Goal: Information Seeking & Learning: Compare options

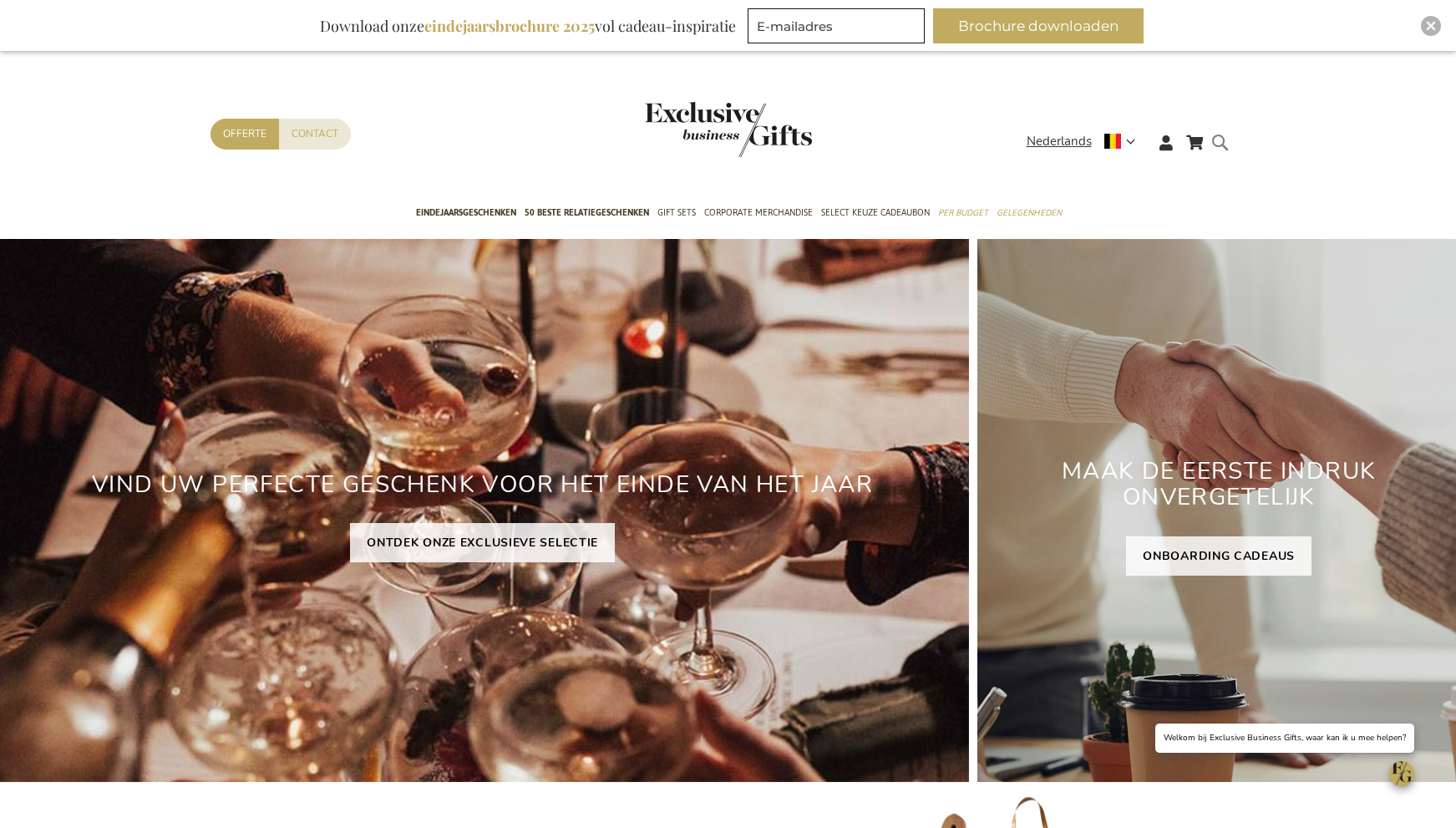
drag, startPoint x: 1224, startPoint y: 138, endPoint x: 1202, endPoint y: 162, distance: 32.6
click at [1224, 138] on form "Search Search" at bounding box center [1225, 156] width 17 height 48
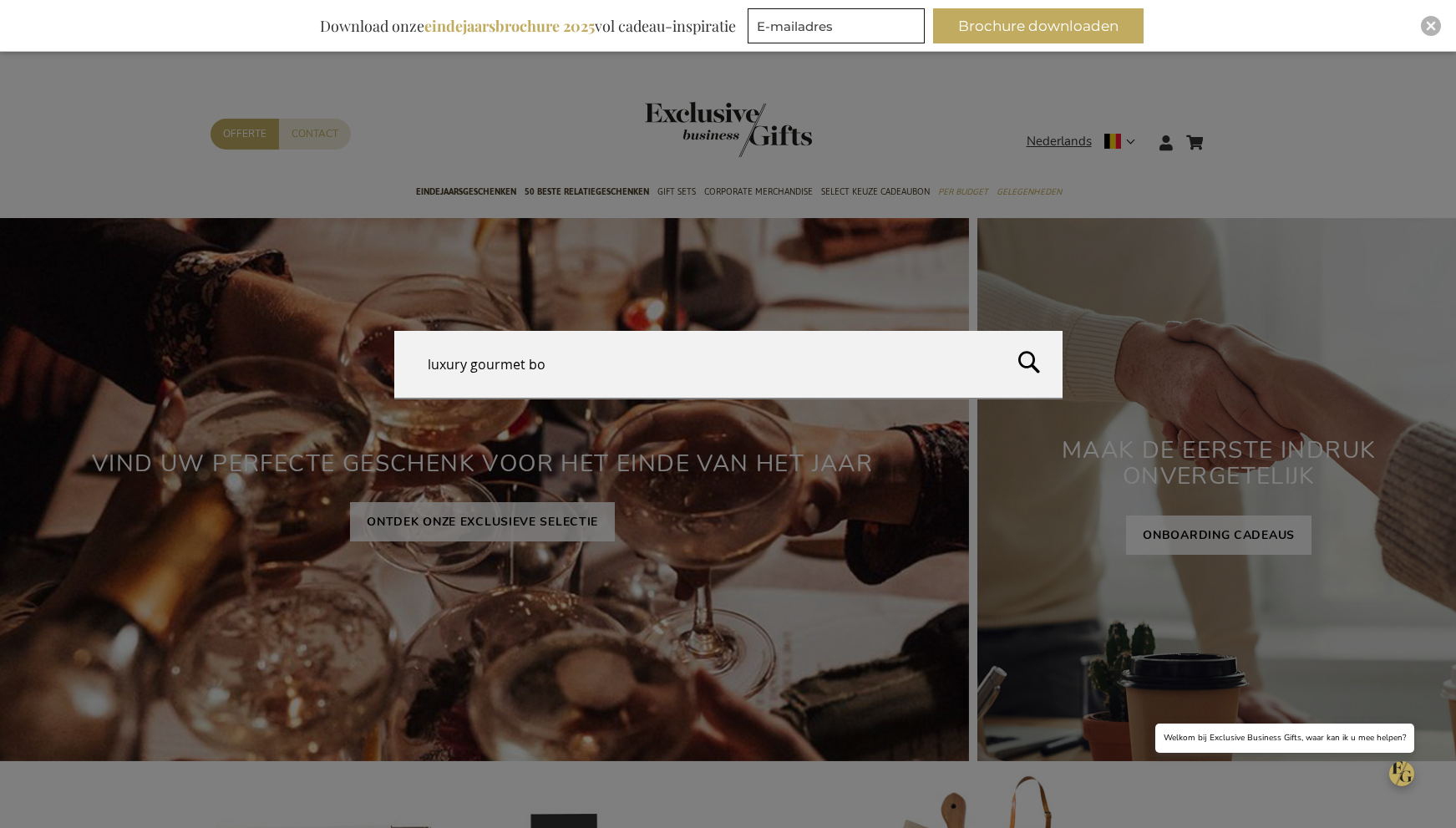
type input "luxury gourmet box"
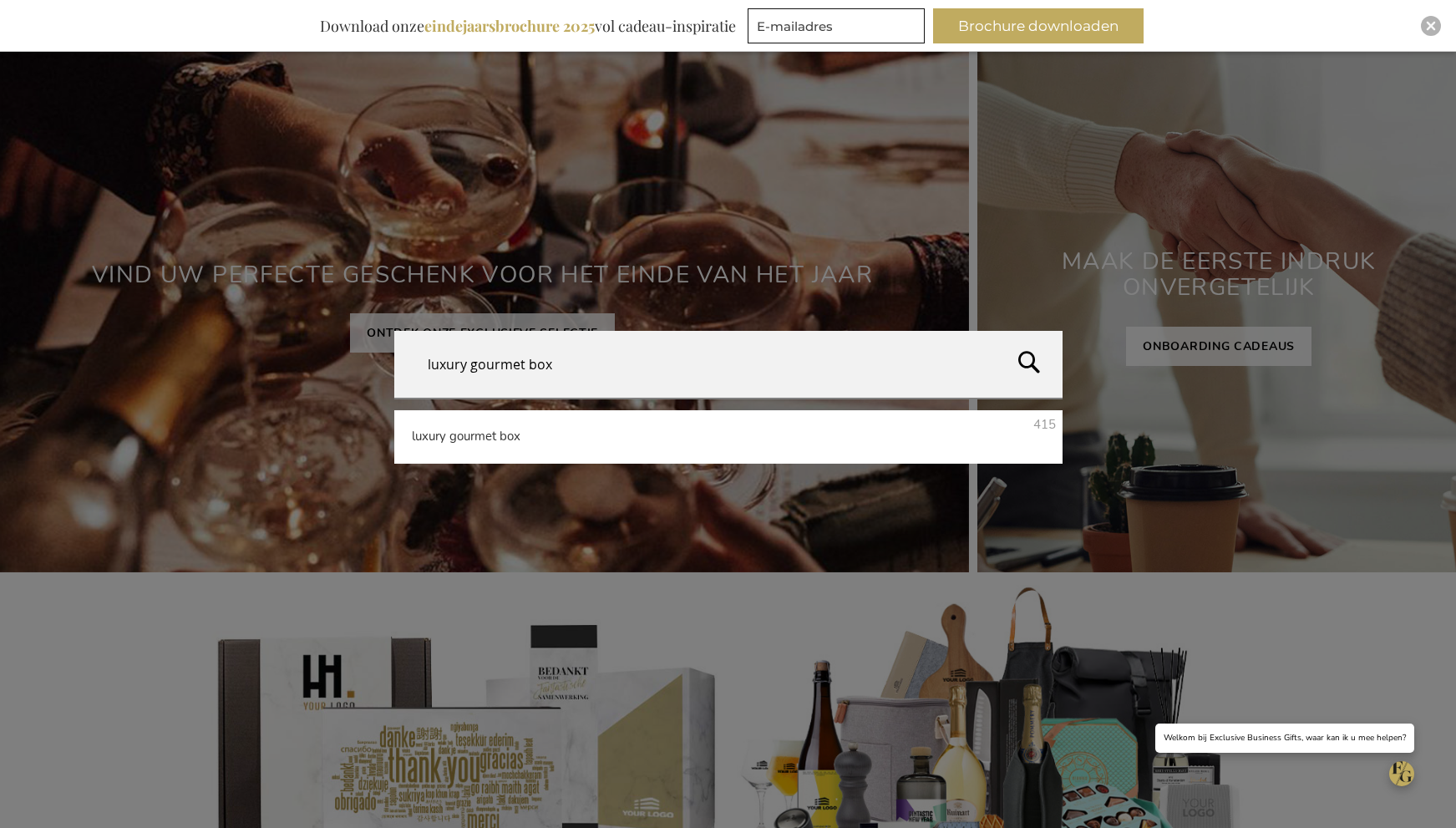
scroll to position [199, 0]
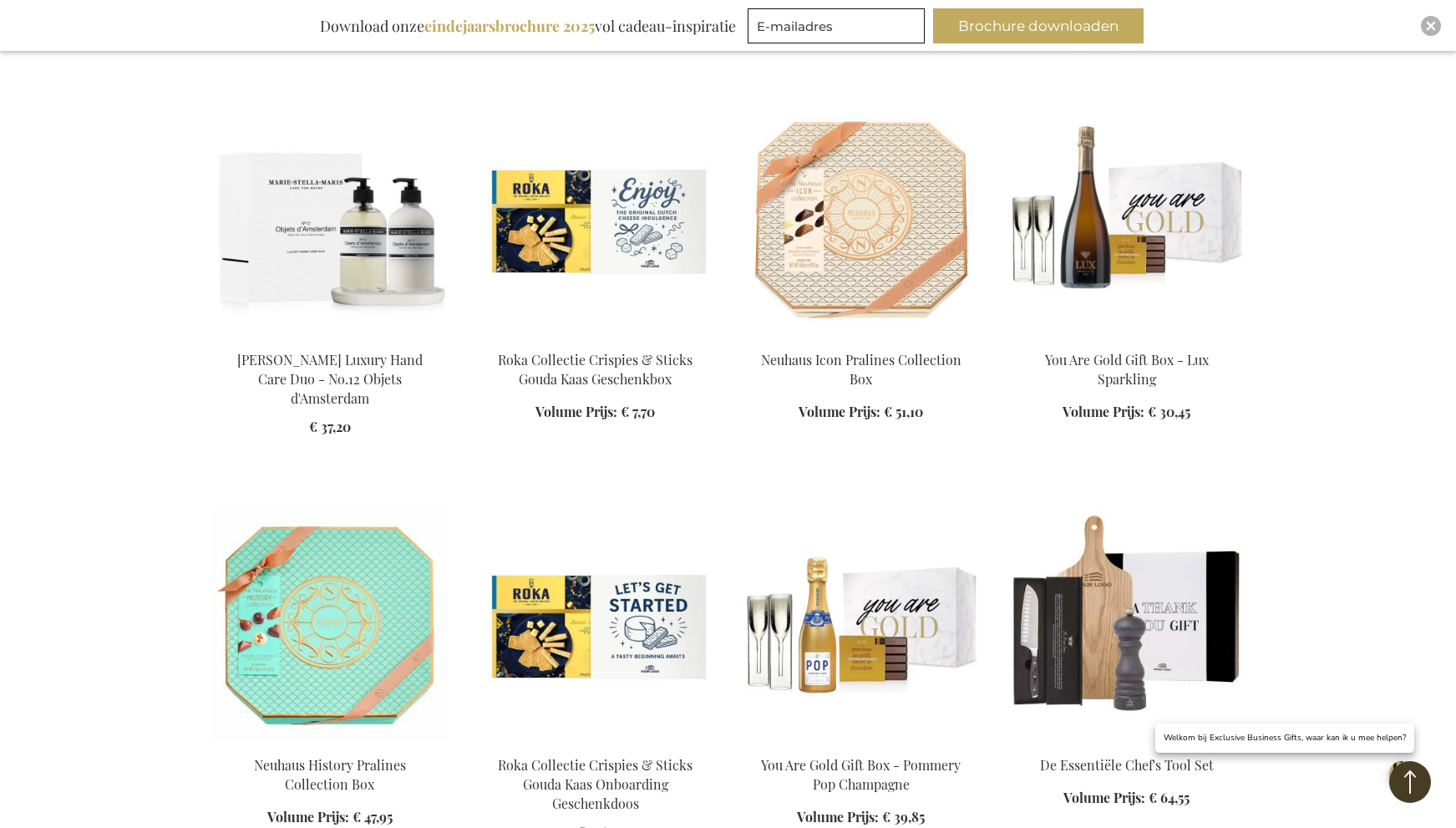
scroll to position [4466, 0]
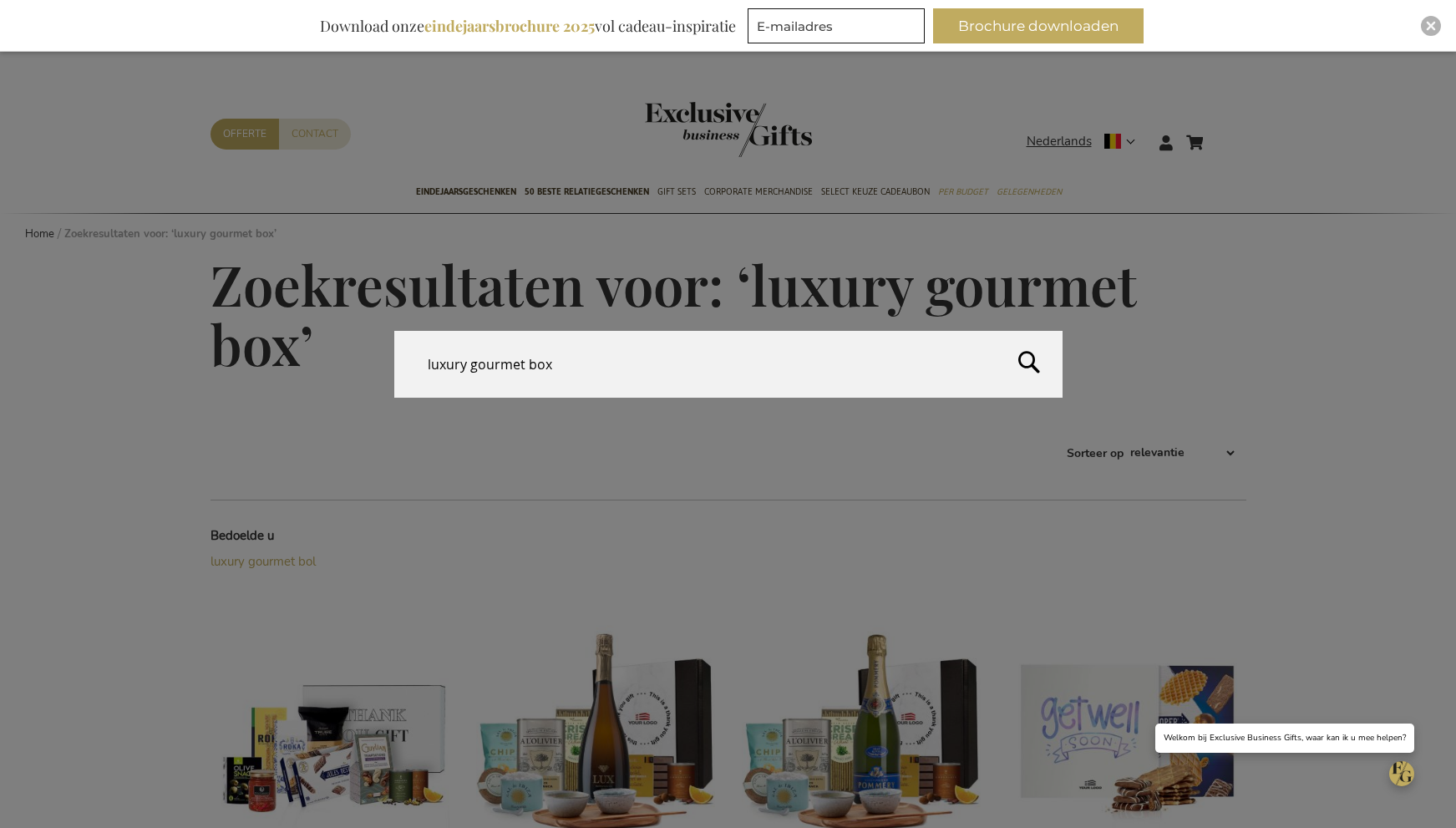
click at [1225, 132] on form "Search luxury gourmet box Search" at bounding box center [1225, 132] width 17 height 0
drag, startPoint x: 572, startPoint y: 366, endPoint x: 413, endPoint y: 357, distance: 159.3
click at [411, 357] on input "cluxury gourmet box" at bounding box center [729, 363] width 669 height 66
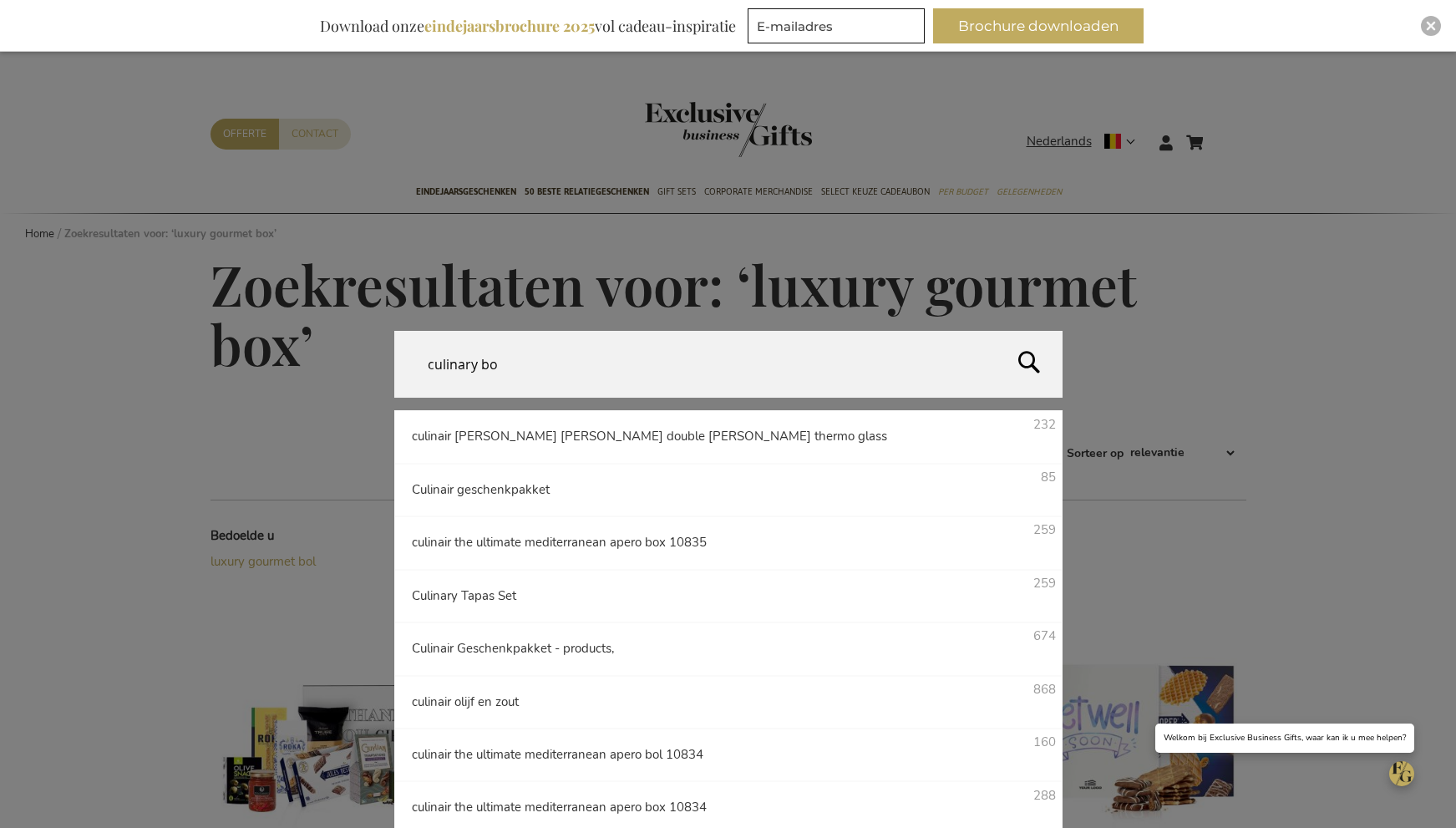
type input "culinary box"
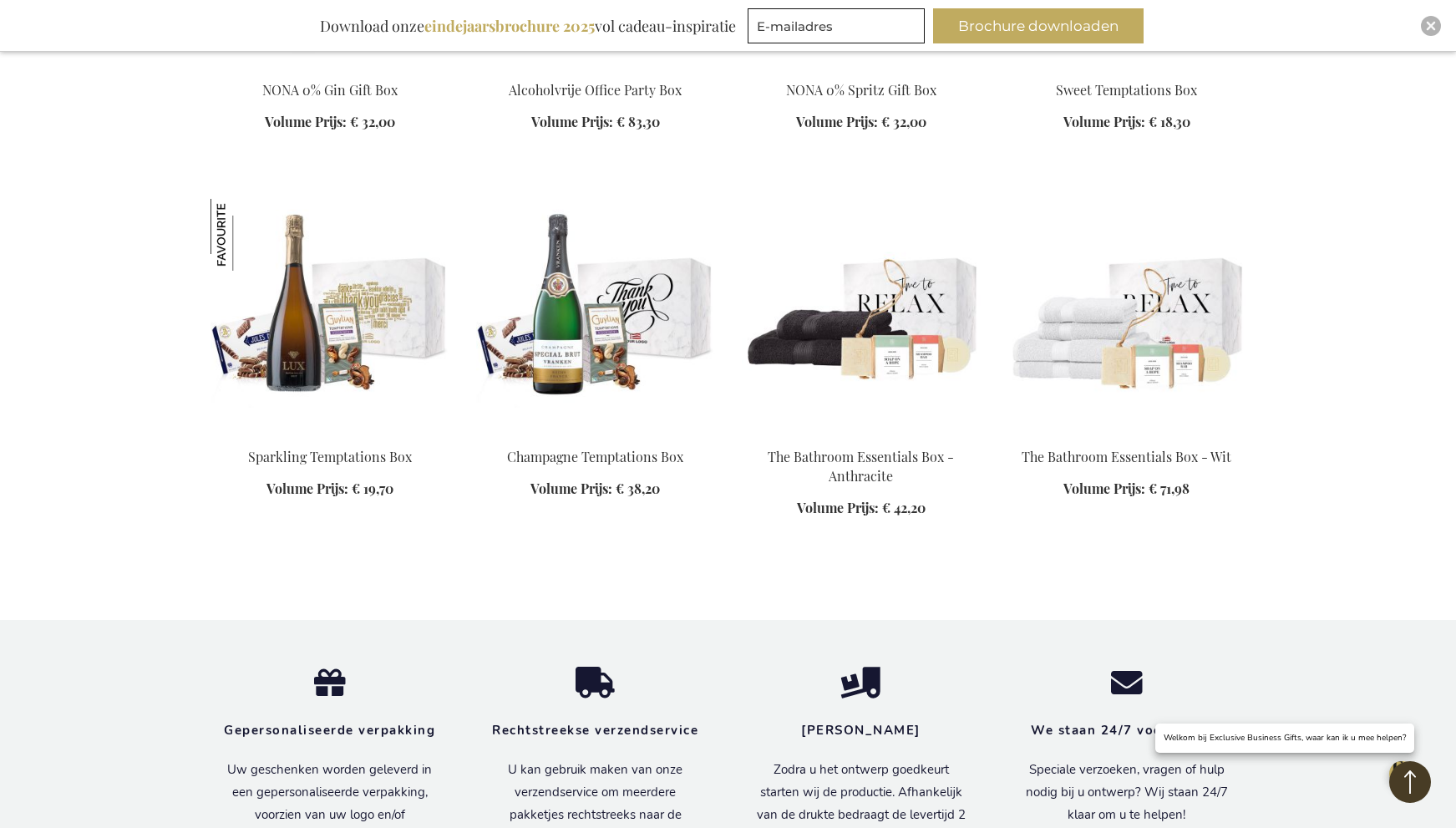
scroll to position [4748, 0]
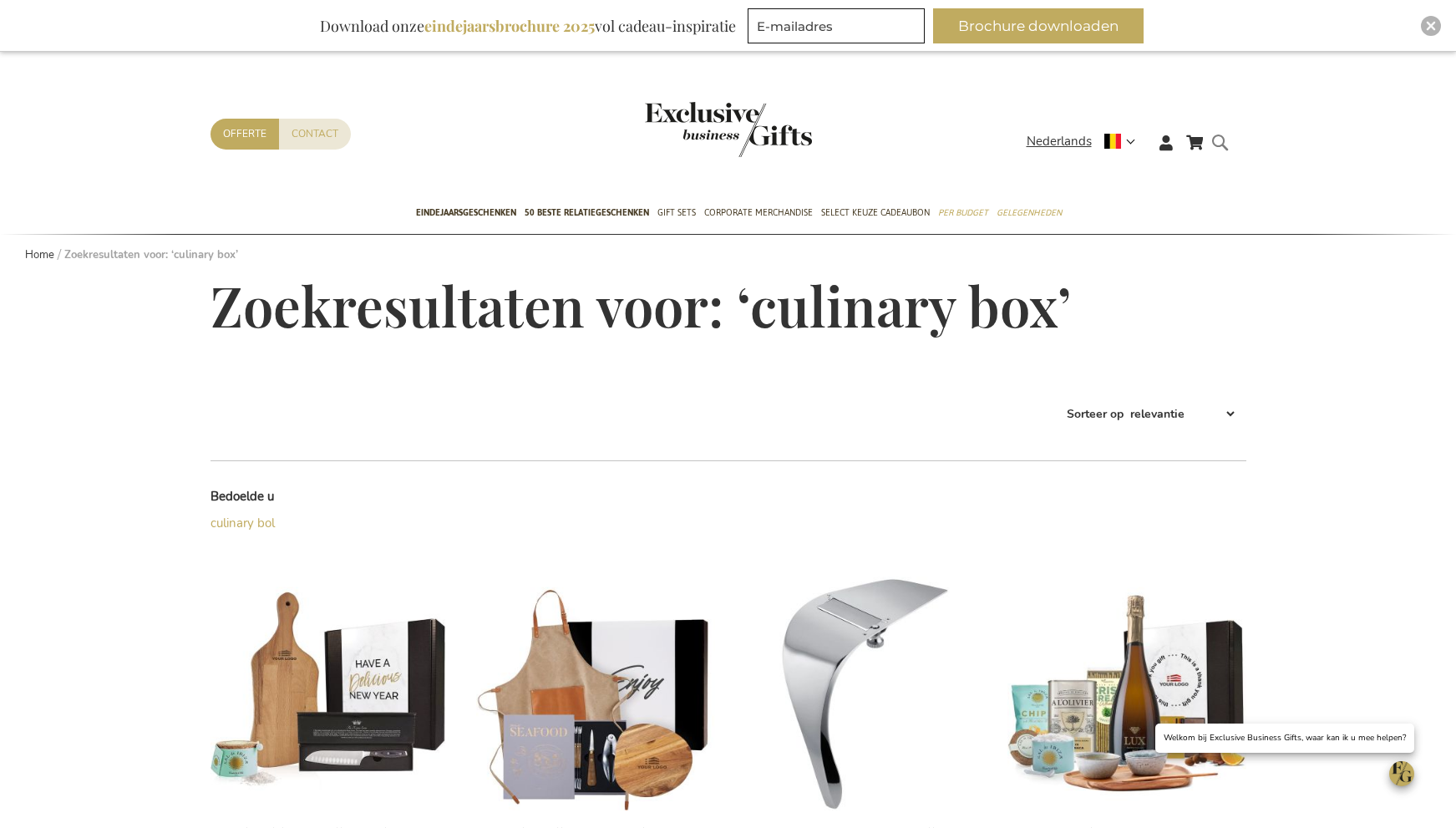
click at [1222, 147] on form "Search culinary box Search" at bounding box center [1225, 156] width 17 height 48
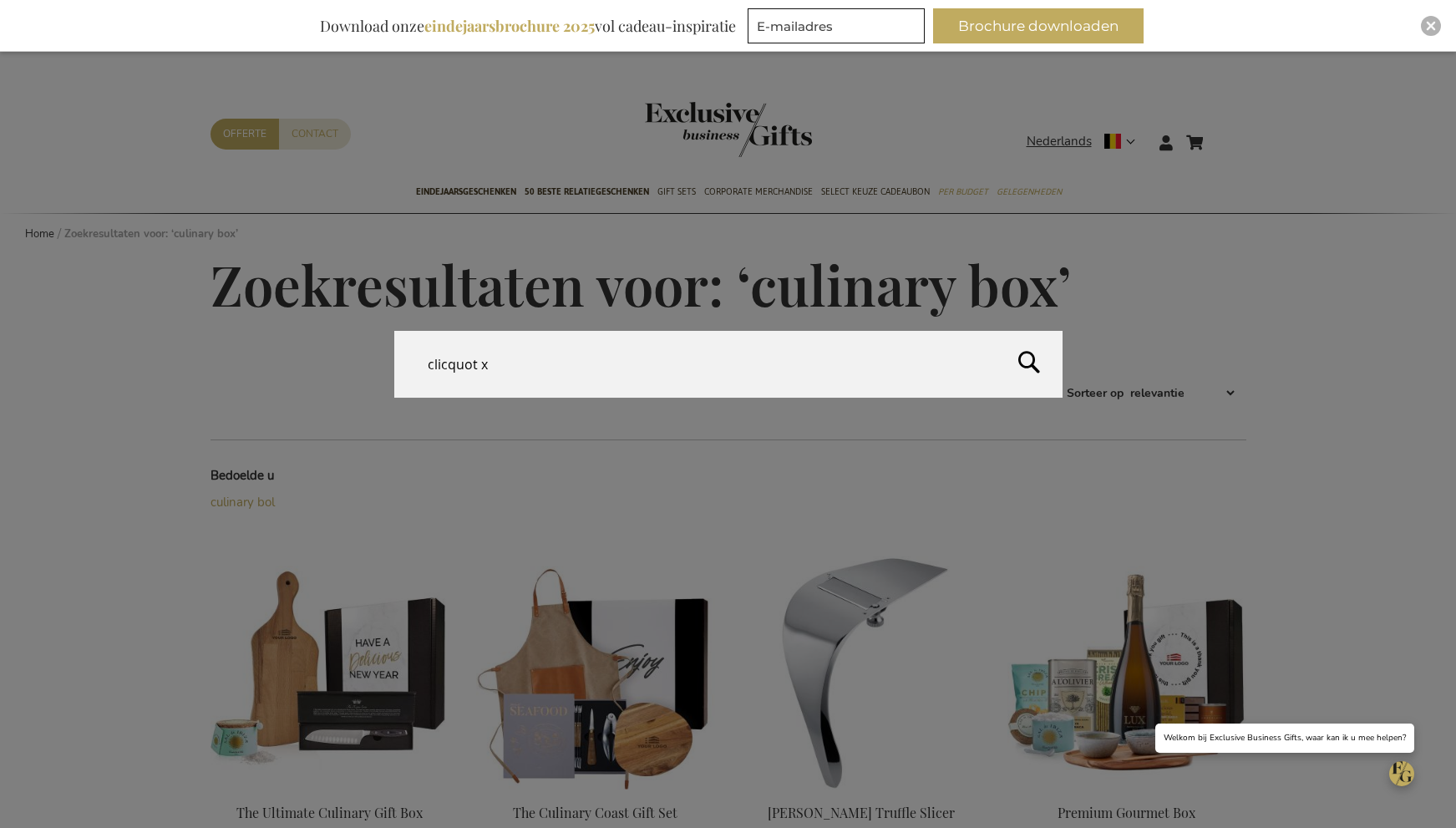
type input "clicquot"
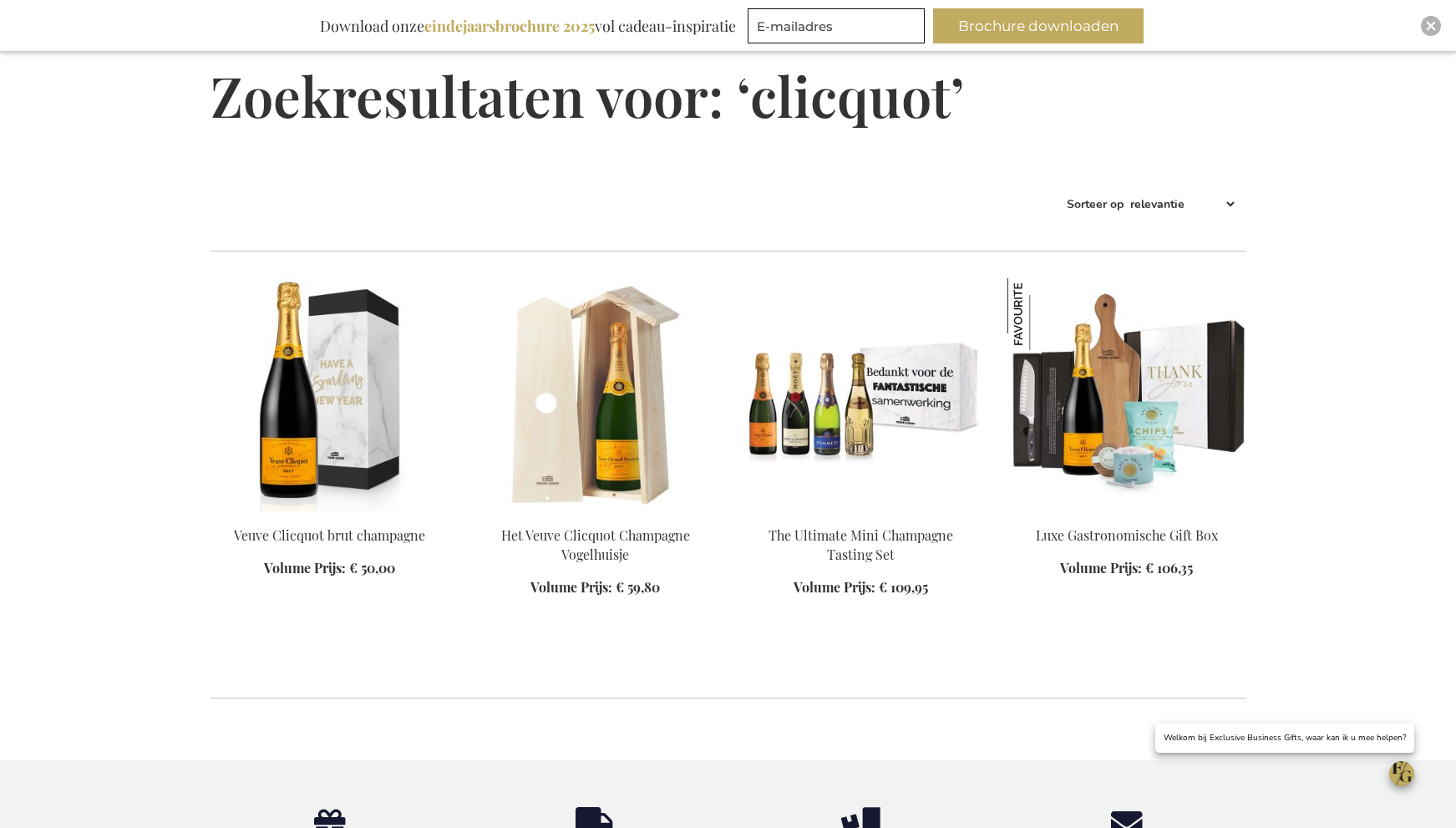
scroll to position [238, 0]
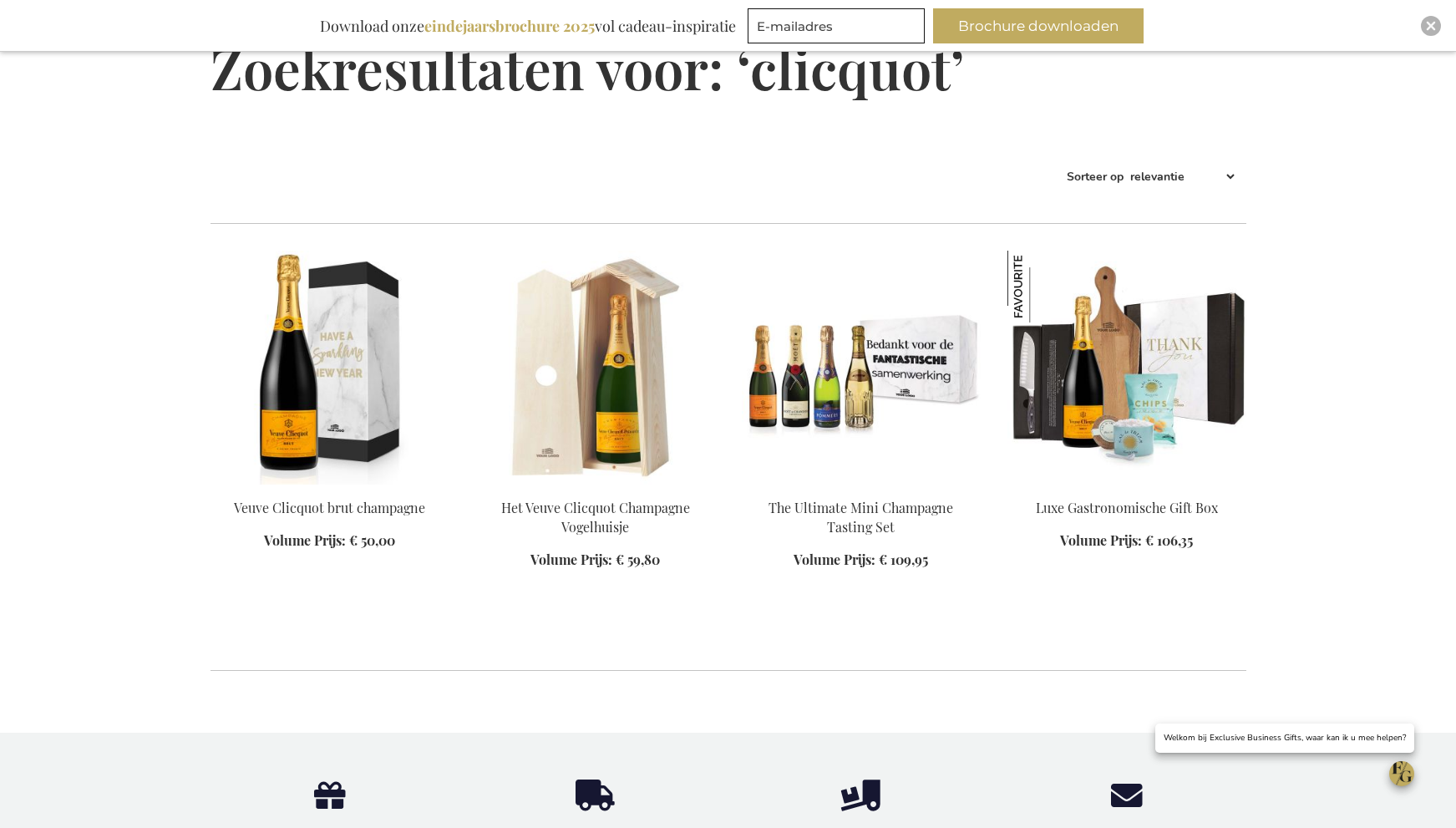
click at [1163, 354] on img at bounding box center [1126, 368] width 239 height 234
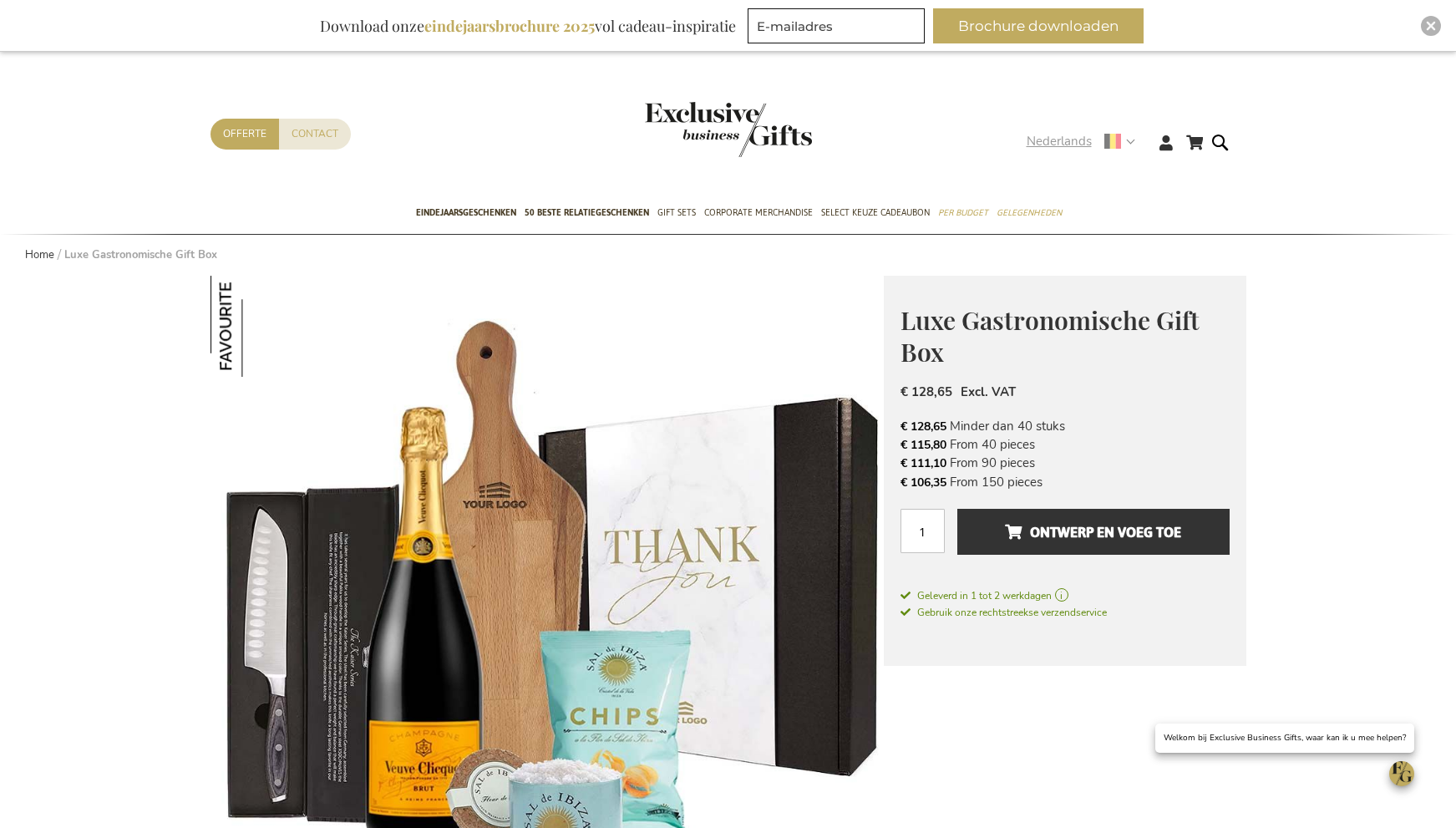
click at [1083, 139] on span "Nederlands" at bounding box center [1059, 142] width 65 height 20
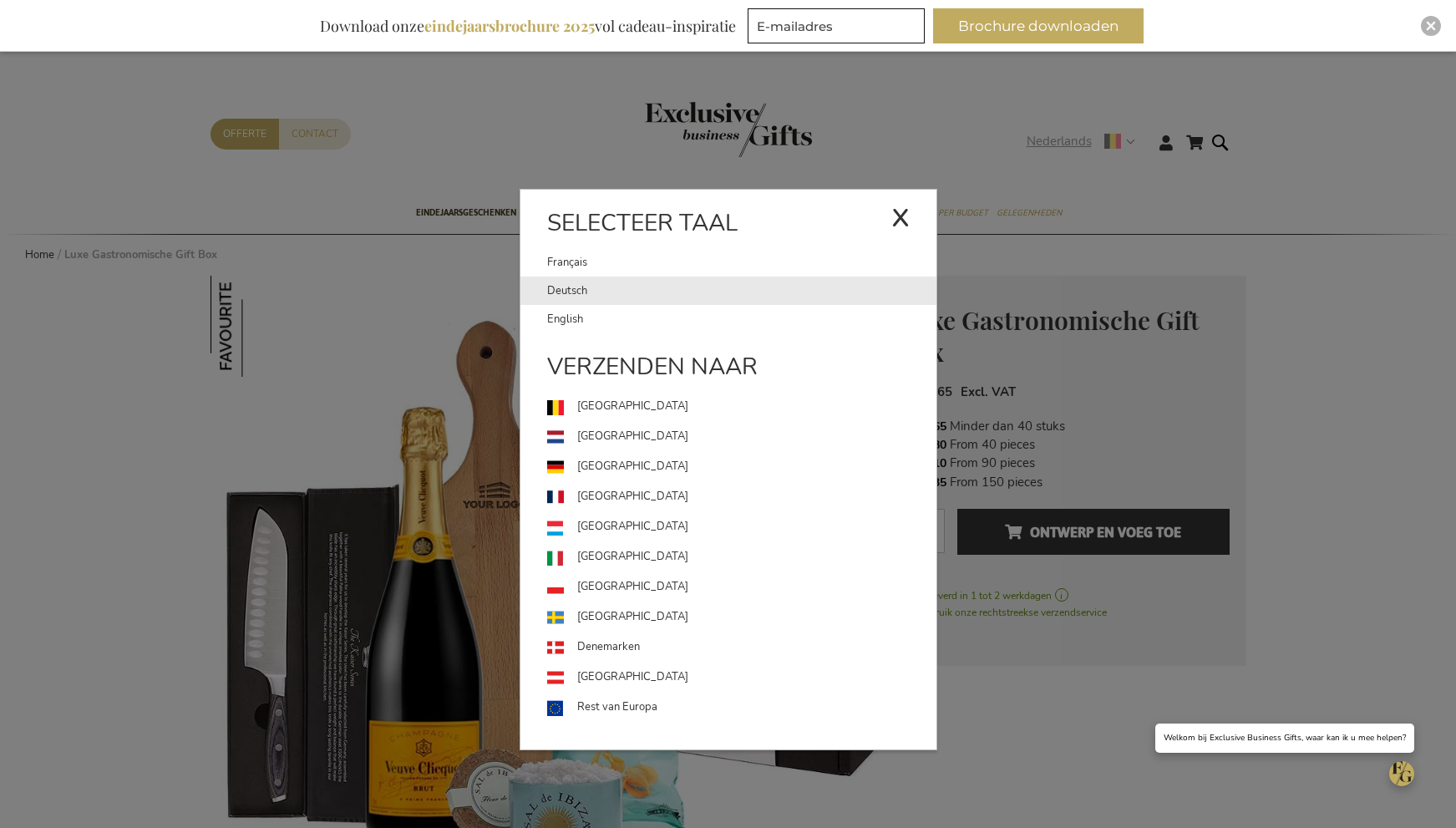
click at [607, 287] on link "Deutsch" at bounding box center [741, 291] width 389 height 28
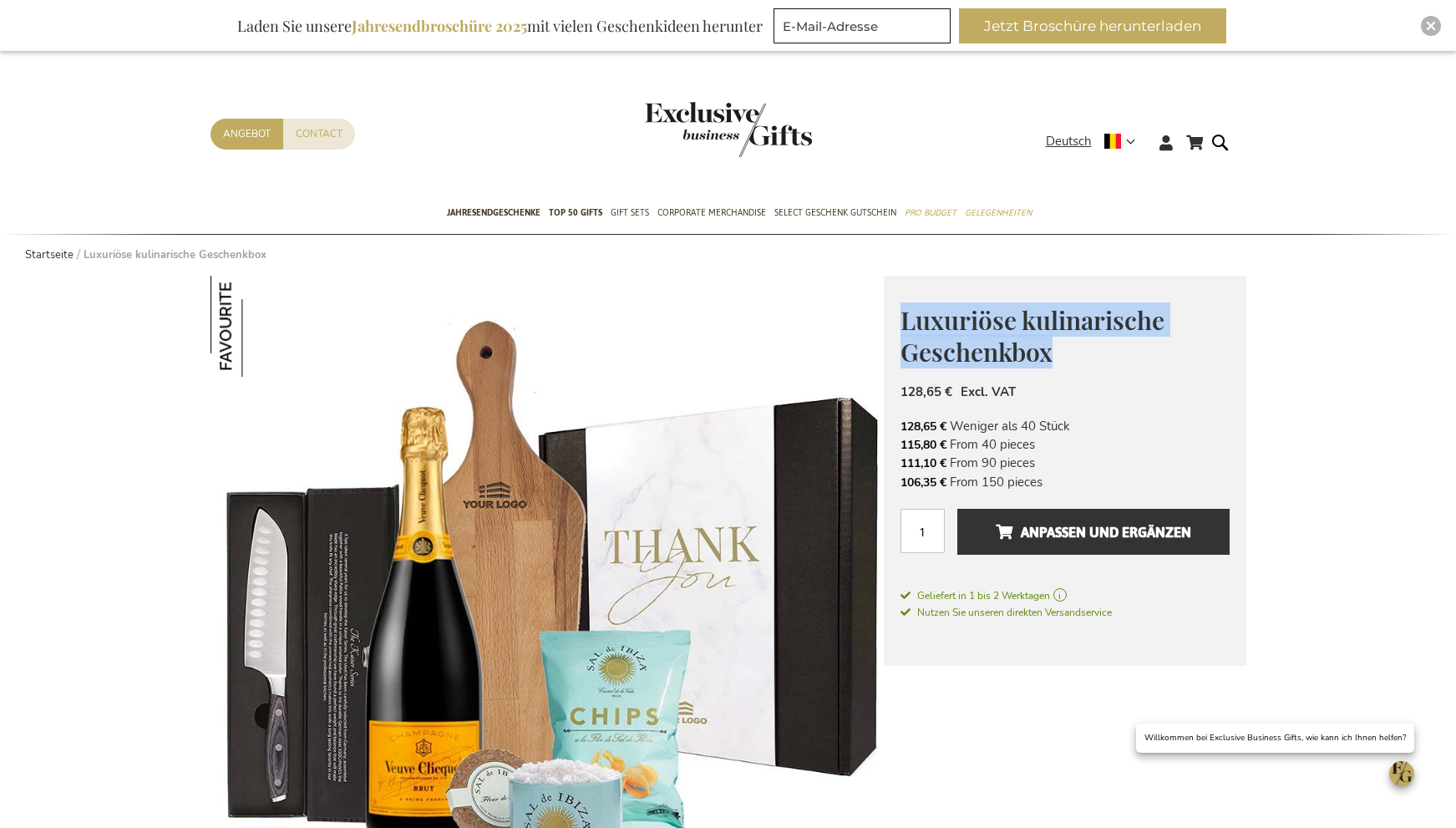
drag, startPoint x: 902, startPoint y: 322, endPoint x: 1054, endPoint y: 363, distance: 157.4
click at [1054, 363] on h1 "Luxuriöse kulinarische Geschenkbox" at bounding box center [1065, 334] width 329 height 65
copy span "Luxuriöse kulinarische Geschenkbox"
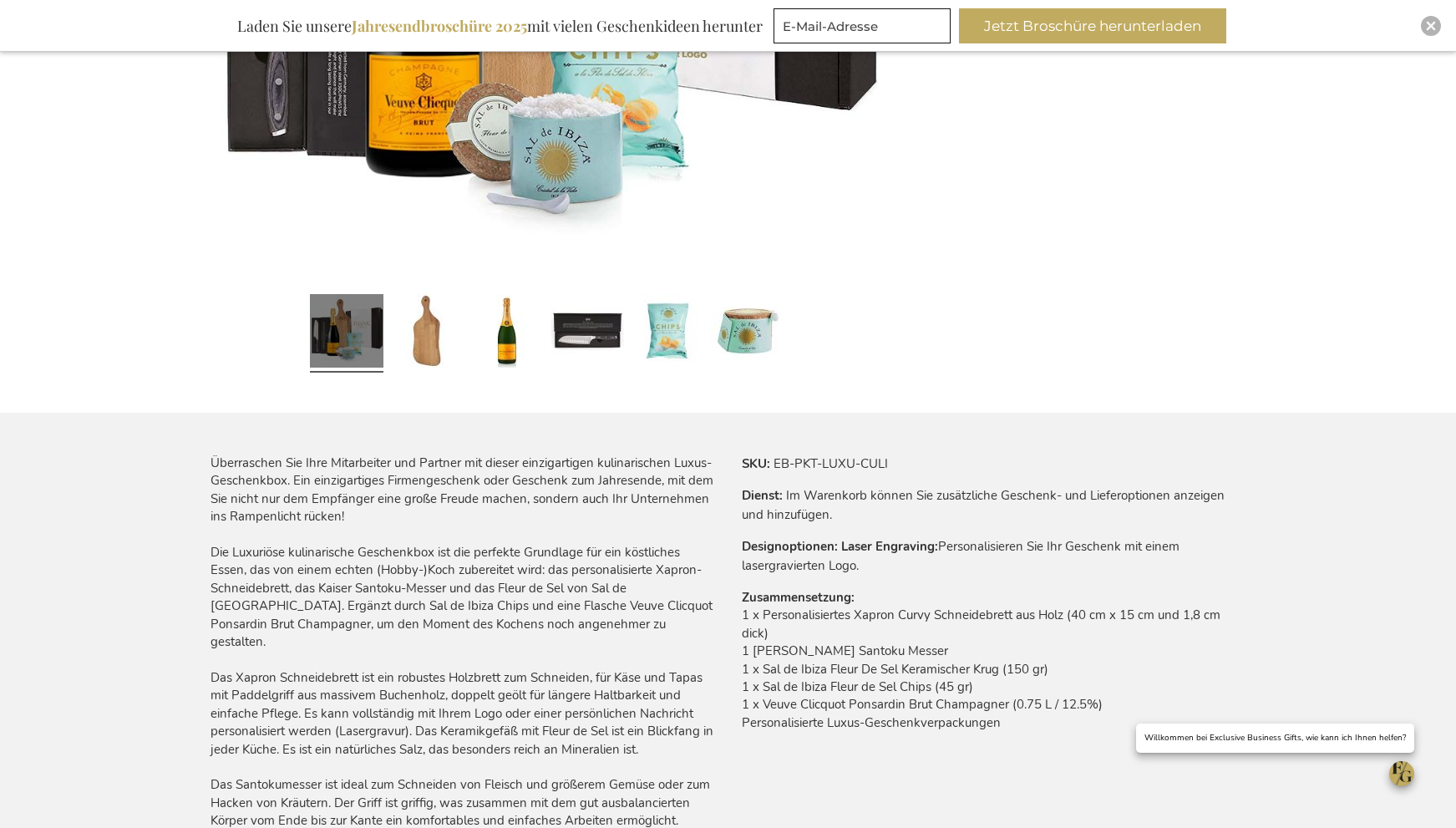
scroll to position [670, 0]
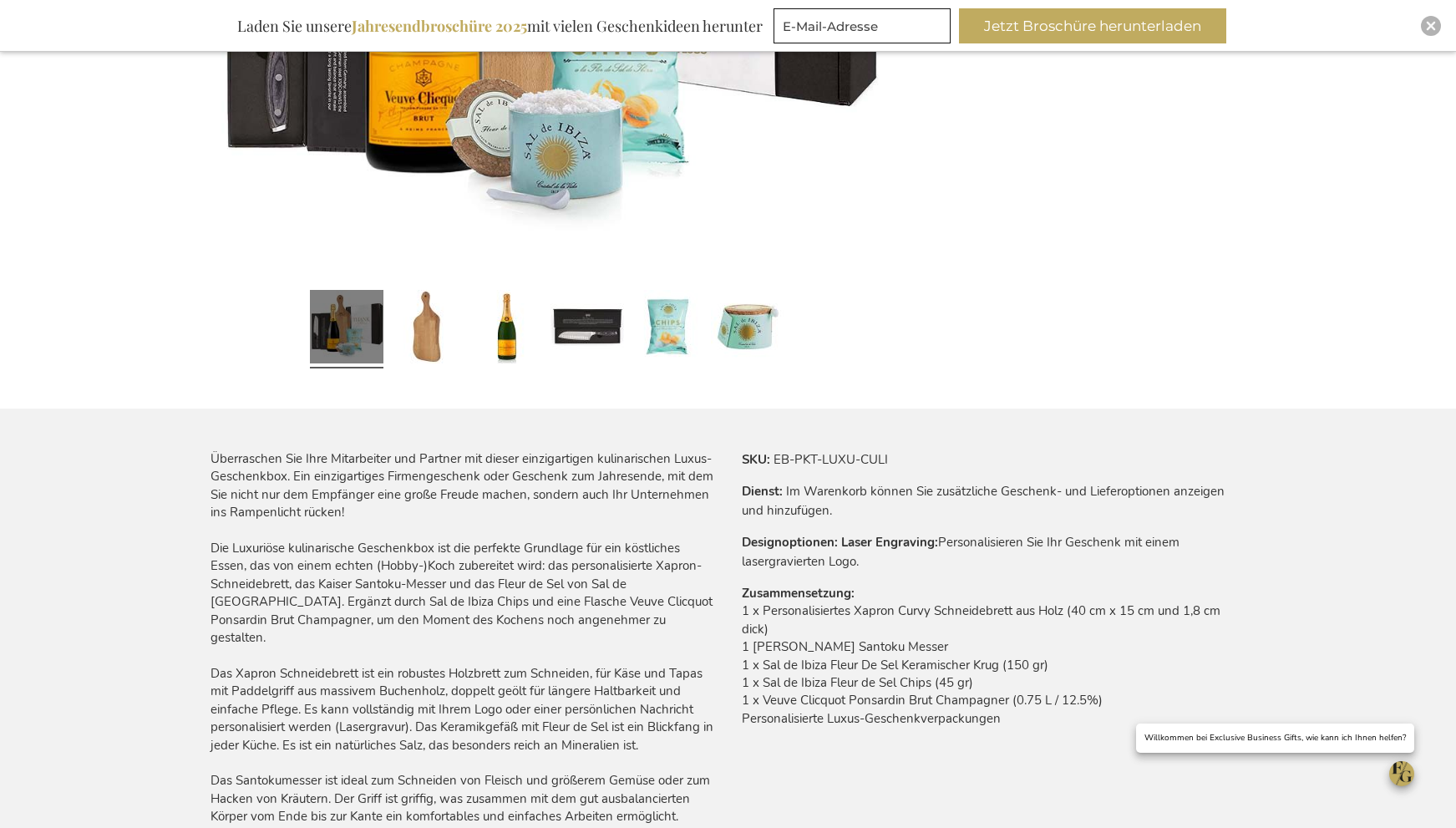
drag, startPoint x: 744, startPoint y: 610, endPoint x: 1027, endPoint y: 721, distance: 304.0
click at [1027, 721] on td "1 x Personalisiertes Xapron Curvy Schneidebrett aus Holz (40 cm x 15 cm und 1,8…" at bounding box center [994, 668] width 505 height 134
copy td "1 x Personalisiertes Xapron Curvy Schneidebrett aus Holz (40 cm x 15 cm und 1,8…"
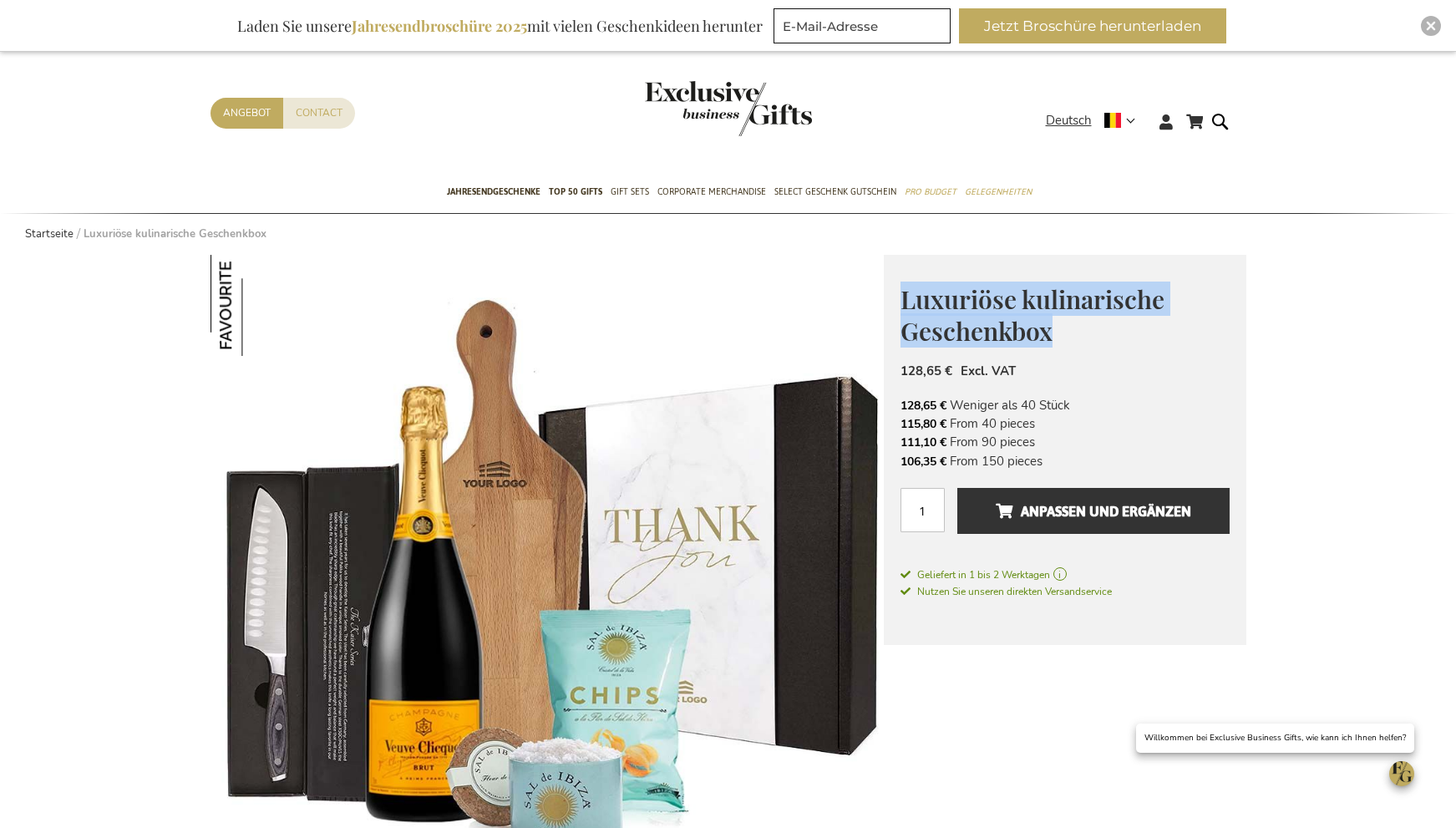
scroll to position [0, 0]
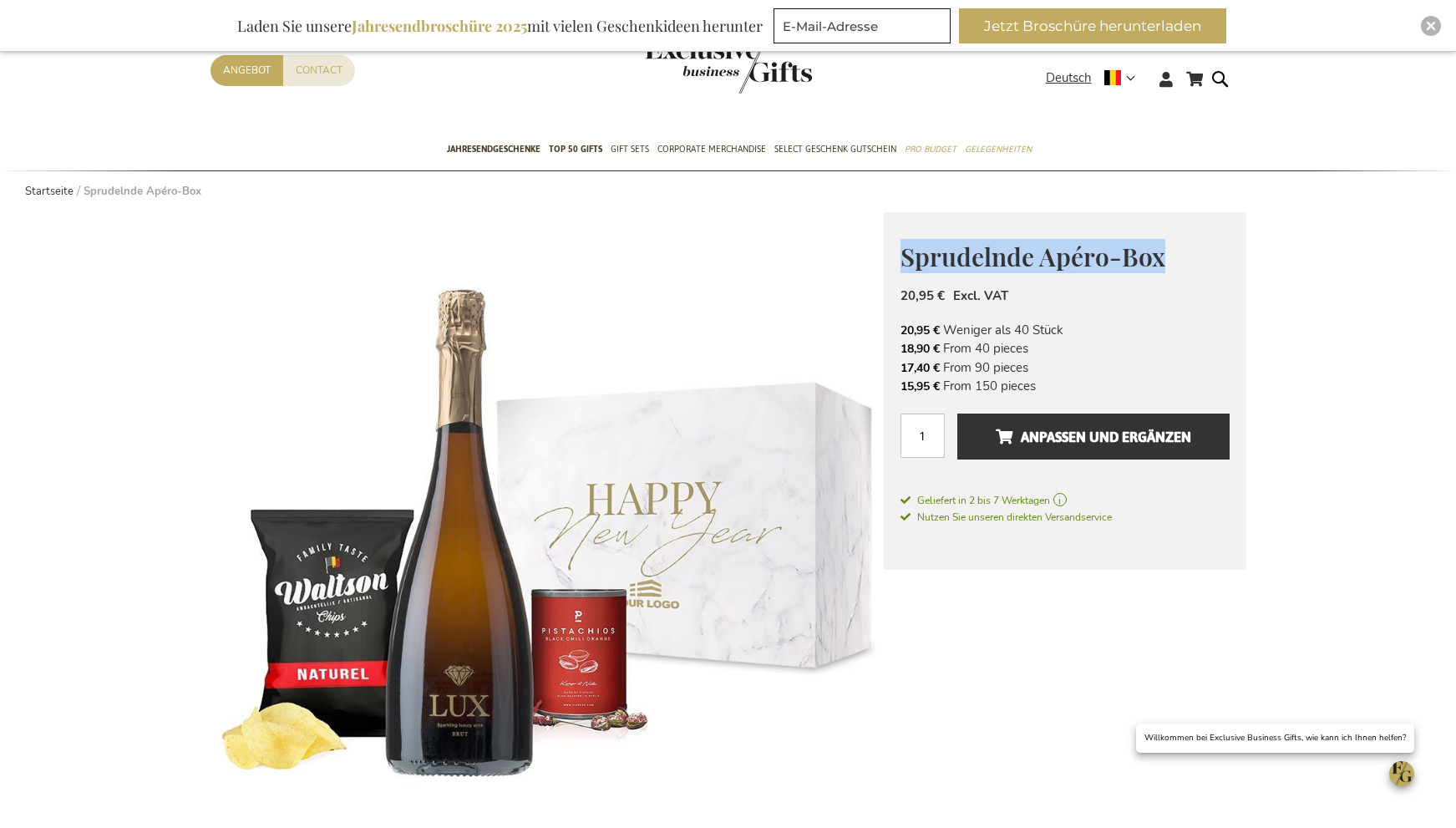
drag, startPoint x: 902, startPoint y: 255, endPoint x: 1179, endPoint y: 250, distance: 277.0
click at [1181, 248] on h1 "Sprudelnde Apéro-Box" at bounding box center [1065, 254] width 329 height 33
copy span "Sprudelnde Apéro-Box"
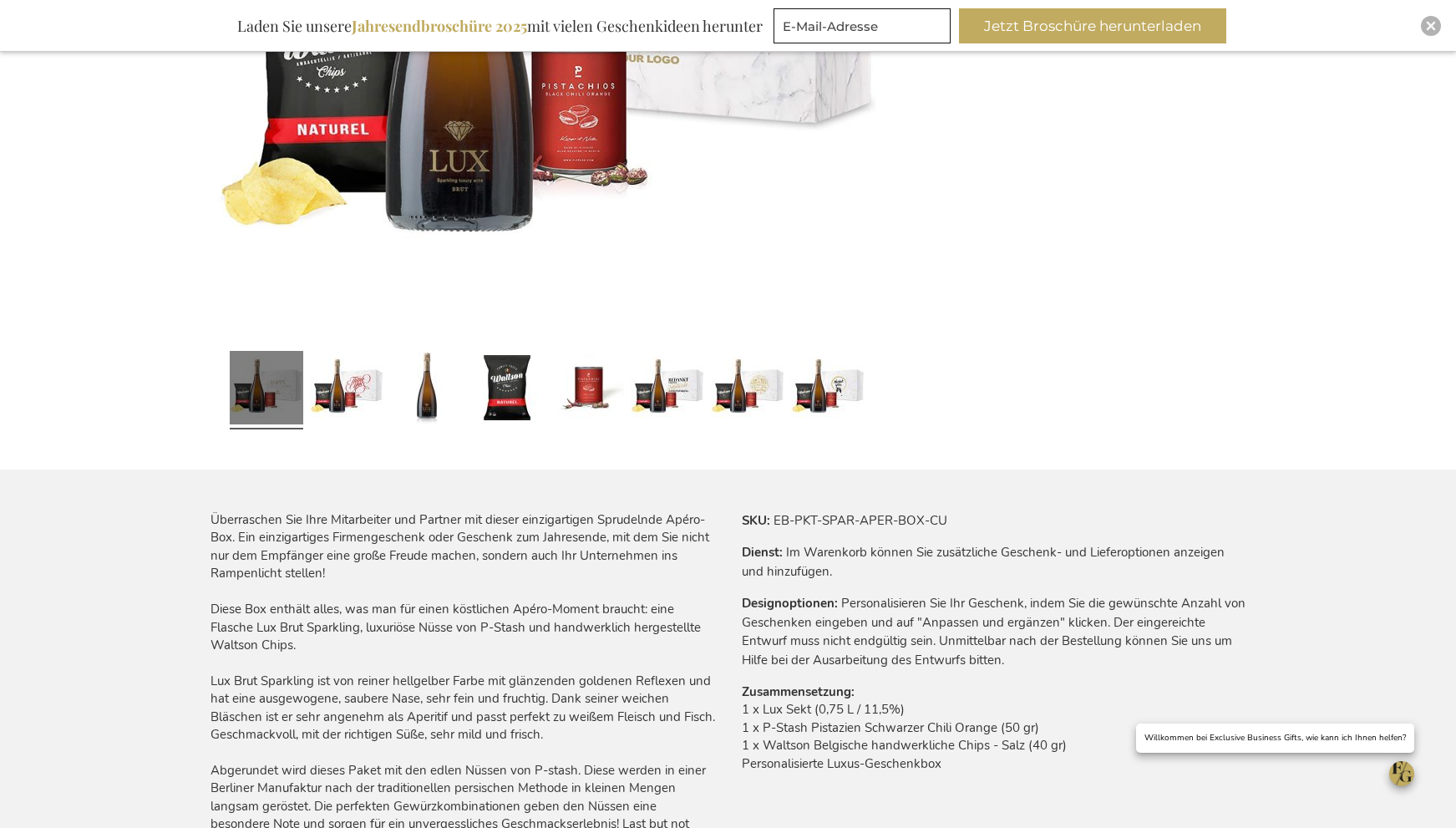
scroll to position [700, 0]
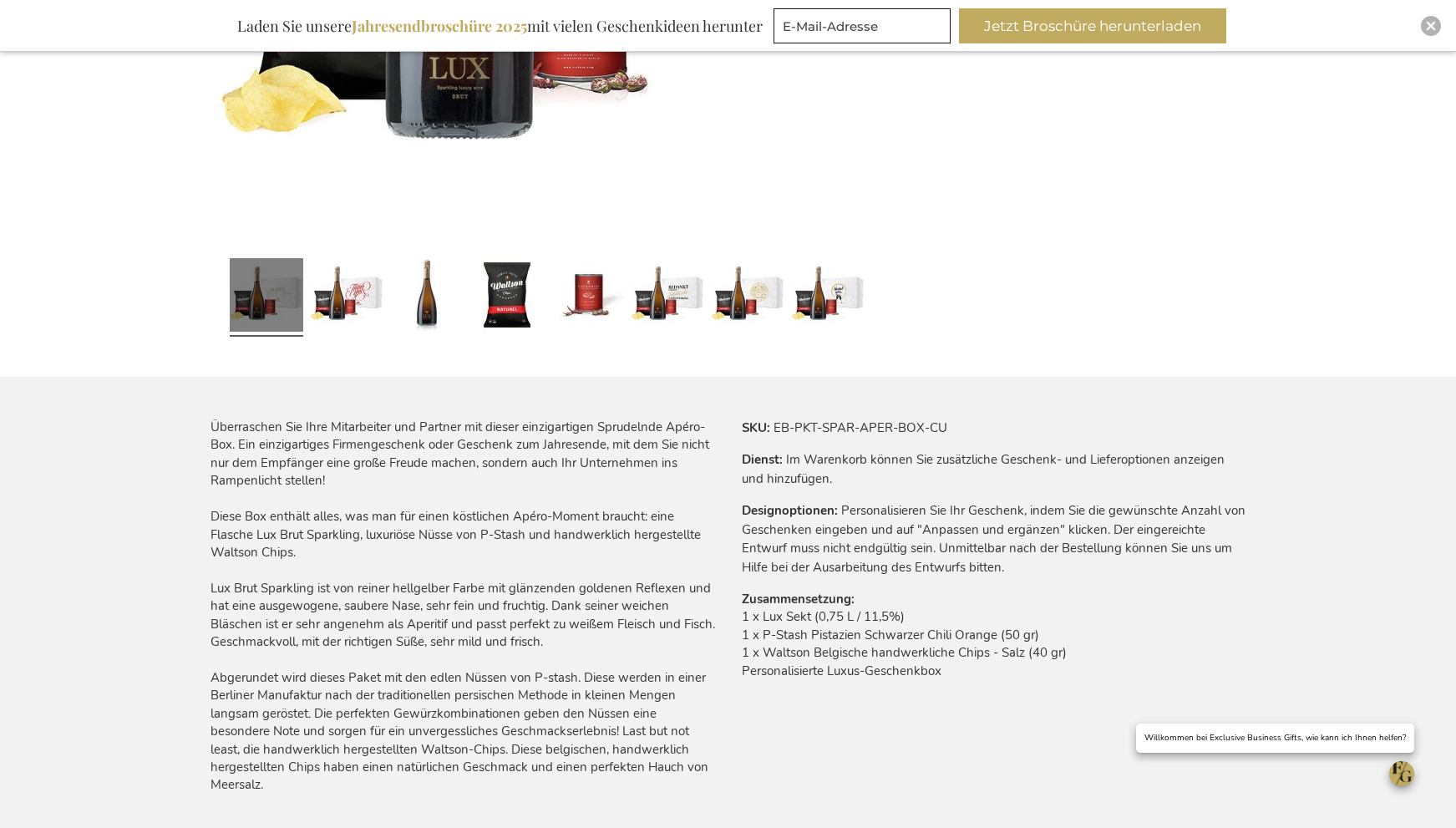
drag, startPoint x: 959, startPoint y: 671, endPoint x: 743, endPoint y: 617, distance: 222.6
click at [743, 617] on td "1 x Lux Sekt (0,75 L / 11,5%) 1 x P-Stash Pistazien Schwarzer Chili Orange (50 …" at bounding box center [994, 648] width 505 height 80
copy td "1 x Lux Sekt (0,75 L / 11,5%) 1 x P-Stash Pistazien Schwarzer Chili Orange (50 …"
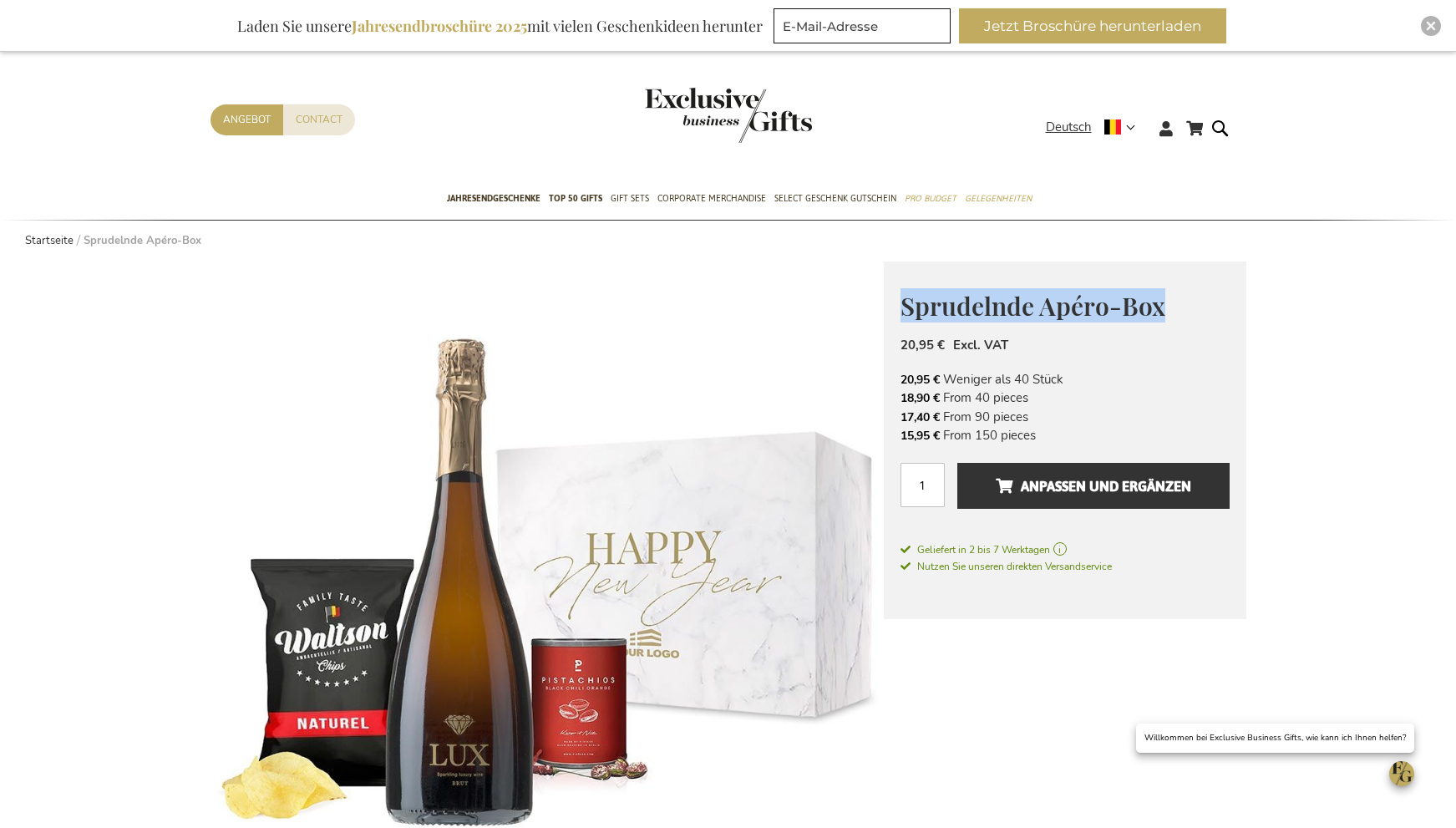
scroll to position [0, 0]
